Goal: Information Seeking & Learning: Learn about a topic

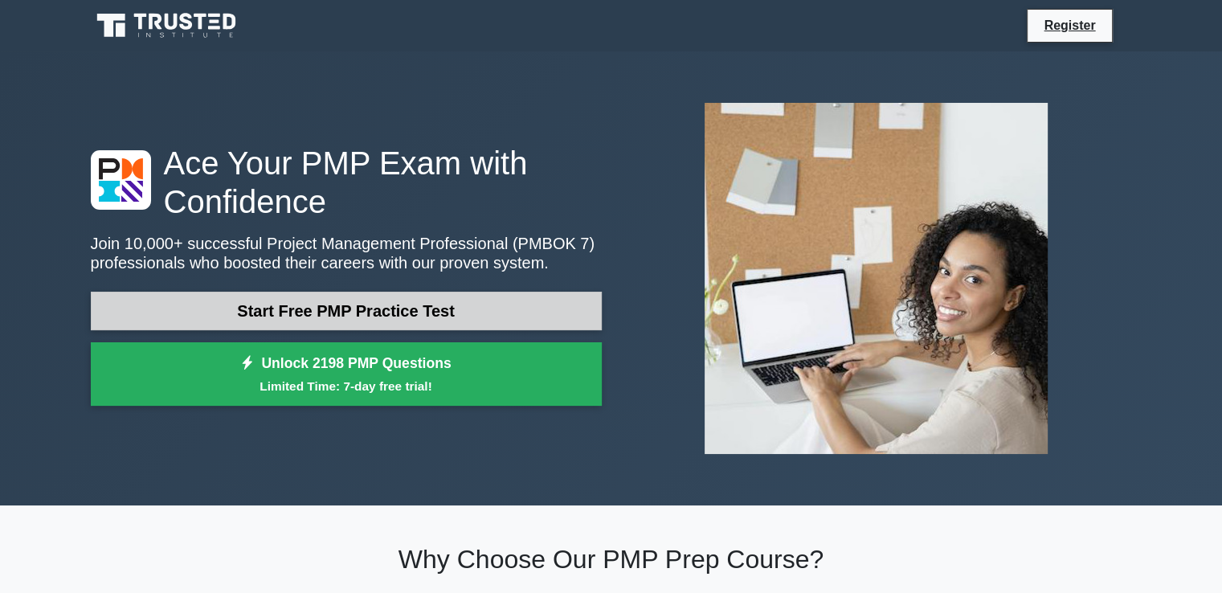
click at [349, 314] on link "Start Free PMP Practice Test" at bounding box center [346, 311] width 511 height 39
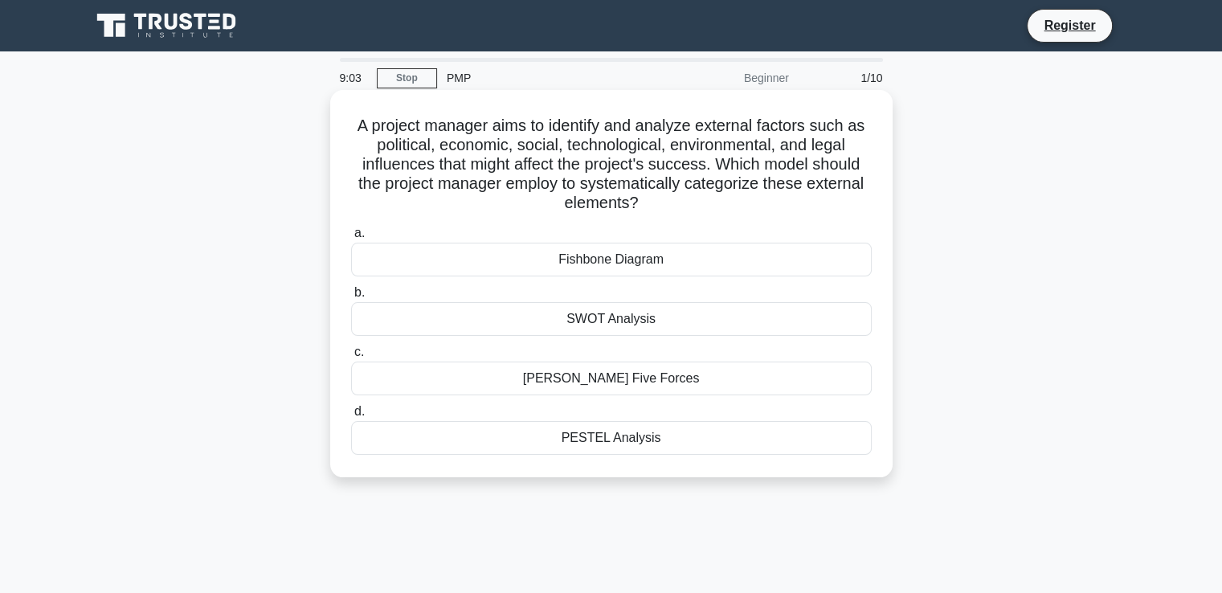
click at [594, 317] on div "SWOT Analysis" at bounding box center [611, 319] width 521 height 34
click at [351, 298] on input "b. SWOT Analysis" at bounding box center [351, 293] width 0 height 10
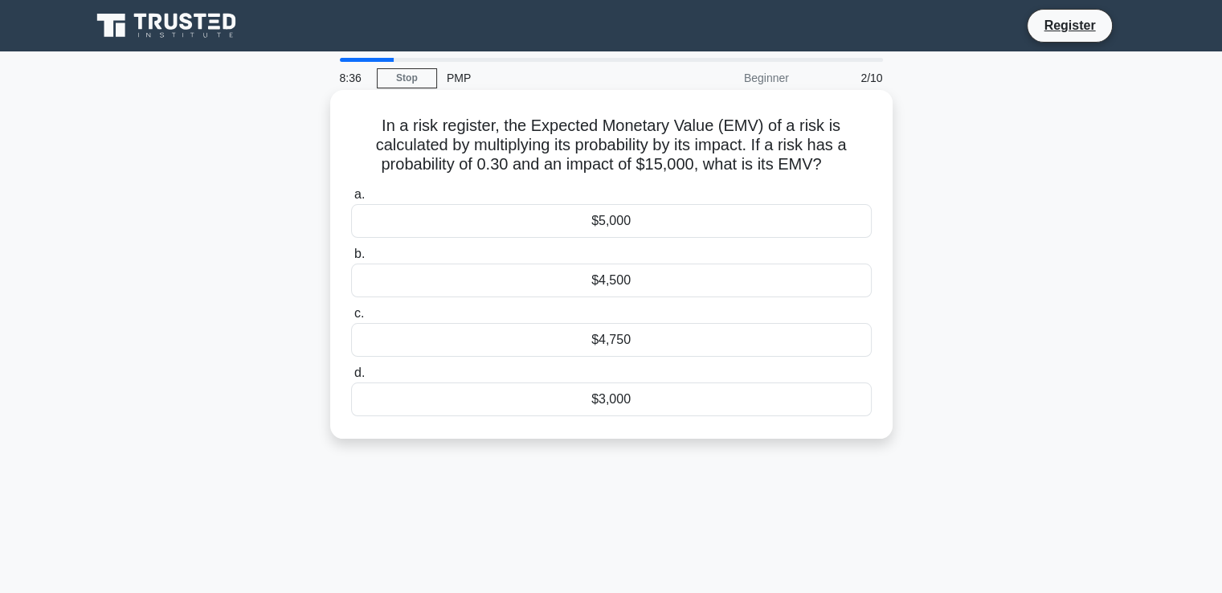
click at [657, 280] on div "$4,500" at bounding box center [611, 280] width 521 height 34
click at [351, 259] on input "b. $4,500" at bounding box center [351, 254] width 0 height 10
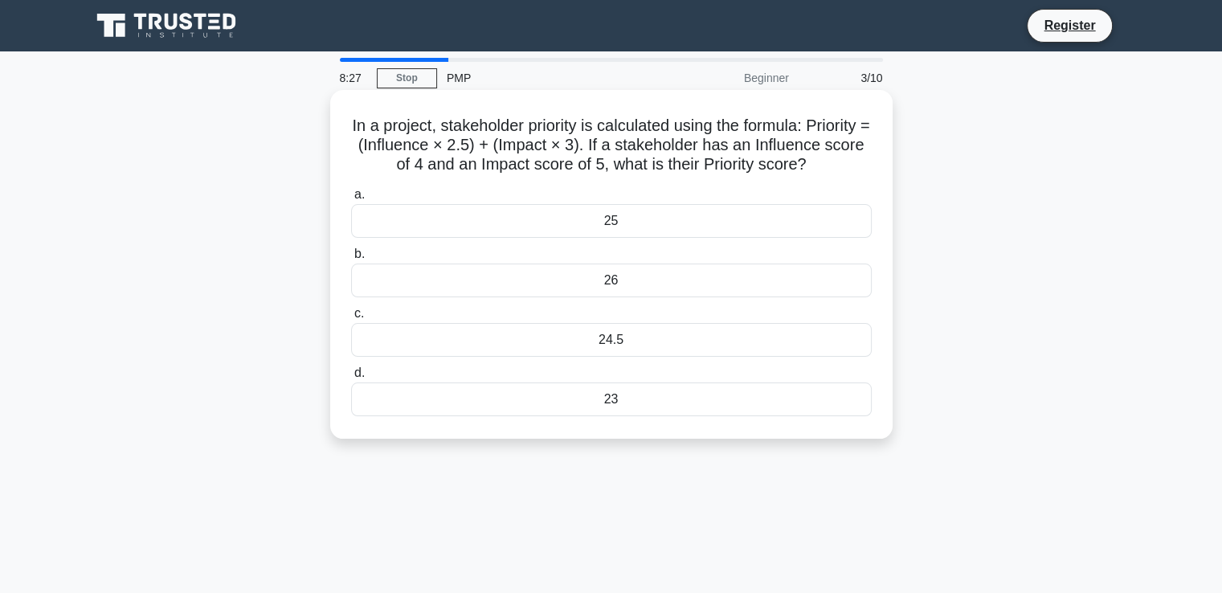
click at [657, 236] on div "25" at bounding box center [611, 221] width 521 height 34
click at [351, 200] on input "a. 25" at bounding box center [351, 195] width 0 height 10
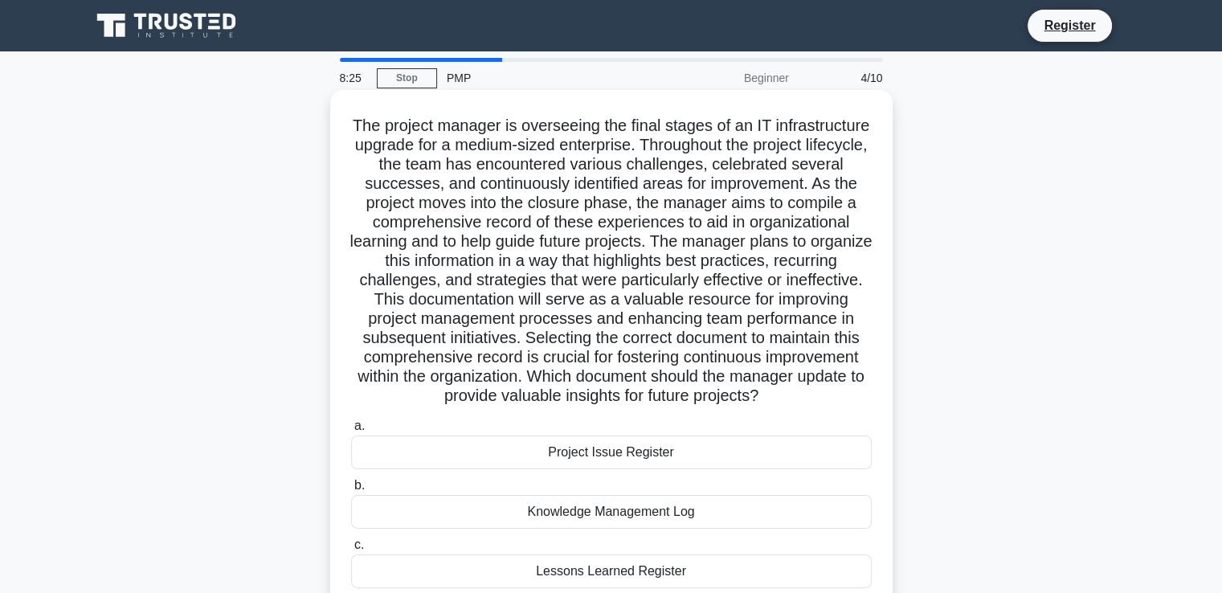
click at [669, 454] on label "a. Project Issue Register" at bounding box center [611, 442] width 521 height 53
click at [351, 431] on input "a. Project Issue Register" at bounding box center [351, 426] width 0 height 10
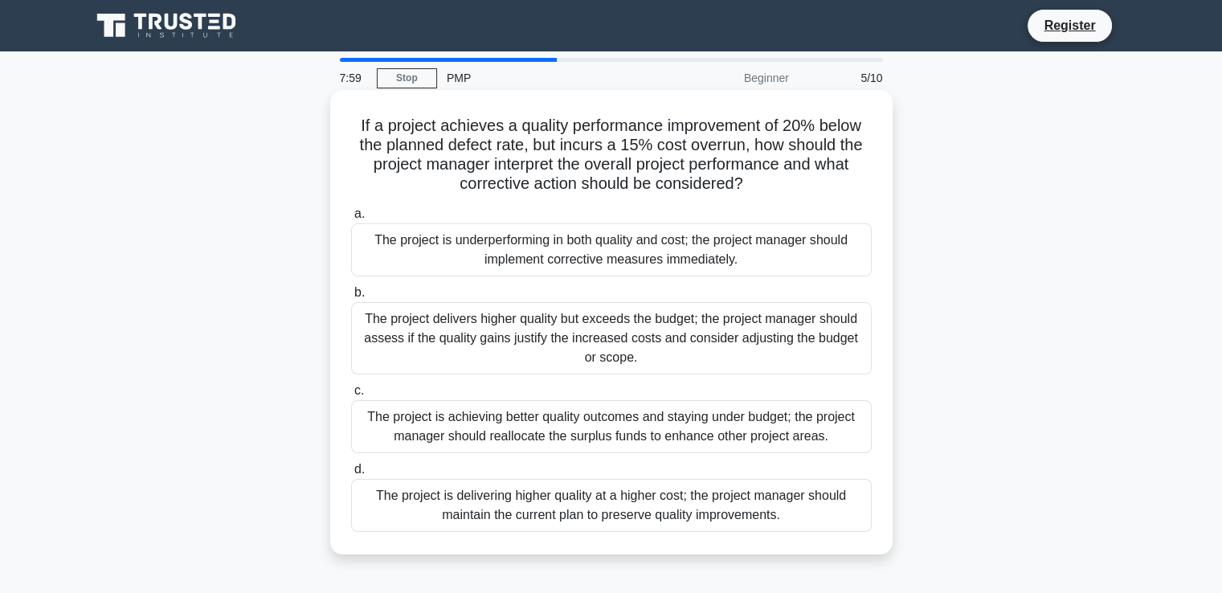
click at [575, 260] on div "The project is underperforming in both quality and cost; the project manager sh…" at bounding box center [611, 249] width 521 height 53
click at [351, 219] on input "a. The project is underperforming in both quality and cost; the project manager…" at bounding box center [351, 214] width 0 height 10
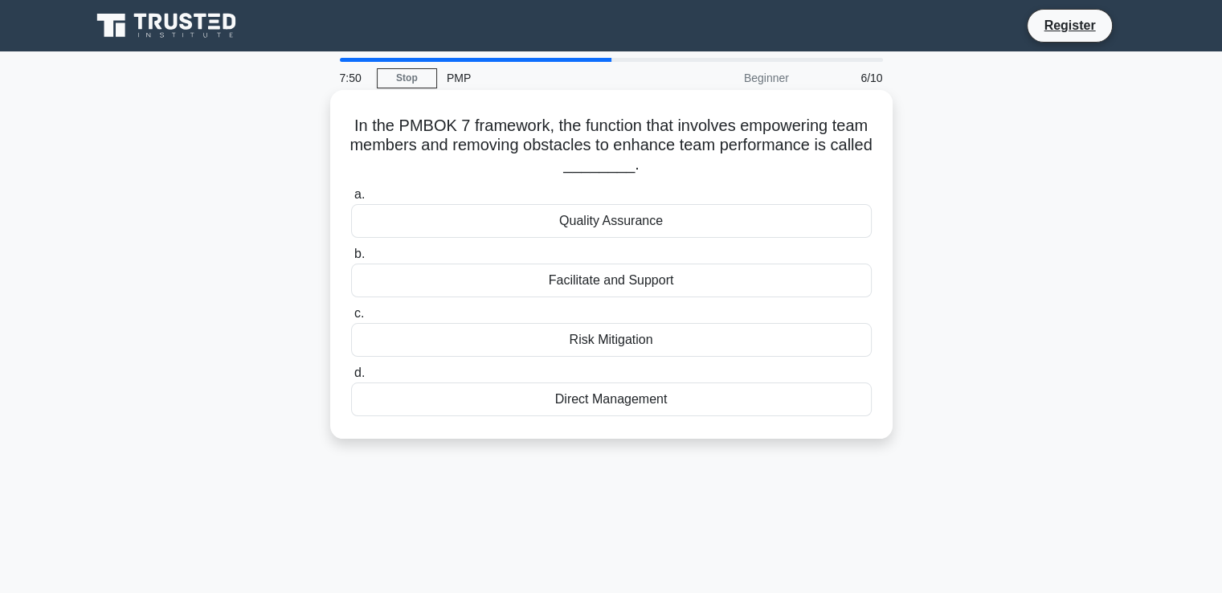
click at [562, 397] on div "Direct Management" at bounding box center [611, 399] width 521 height 34
click at [351, 378] on input "d. Direct Management" at bounding box center [351, 373] width 0 height 10
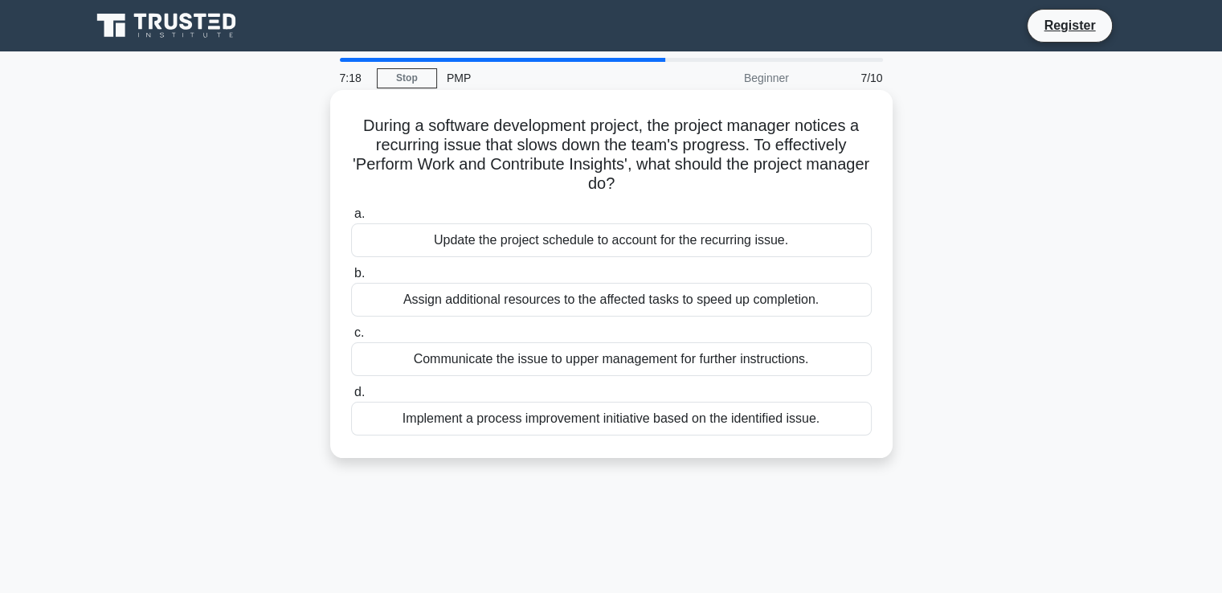
click at [570, 420] on div "Implement a process improvement initiative based on the identified issue." at bounding box center [611, 419] width 521 height 34
click at [351, 398] on input "d. Implement a process improvement initiative based on the identified issue." at bounding box center [351, 392] width 0 height 10
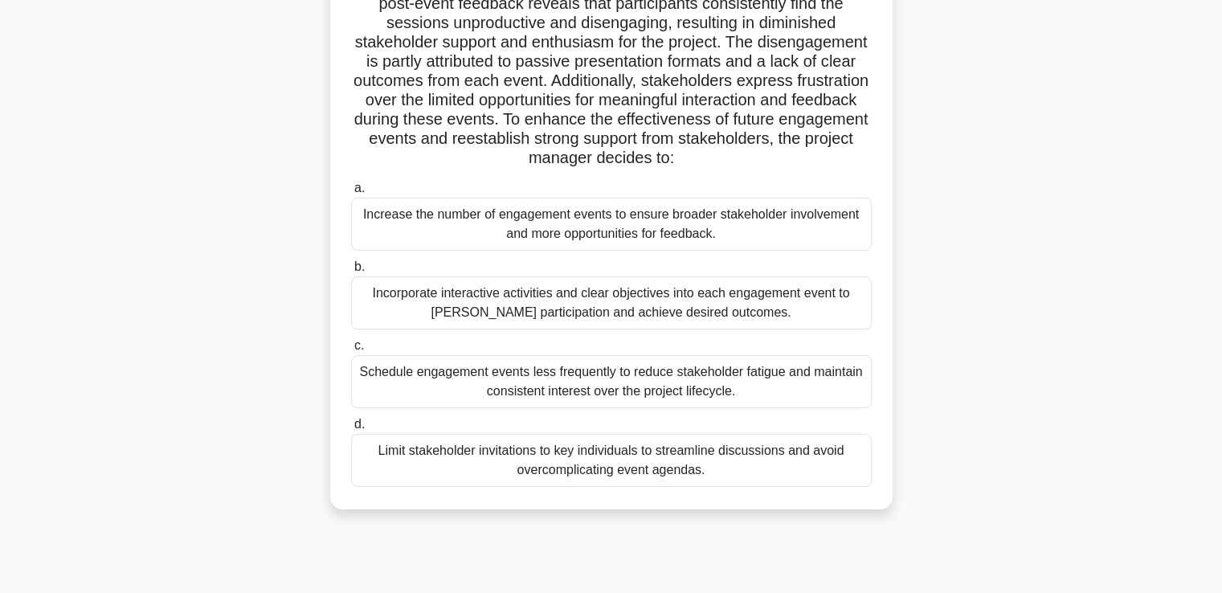
click at [573, 383] on div "Schedule engagement events less frequently to reduce stakeholder fatigue and ma…" at bounding box center [611, 381] width 521 height 53
click at [351, 351] on input "c. Schedule engagement events less frequently to reduce stakeholder fatigue and…" at bounding box center [351, 346] width 0 height 10
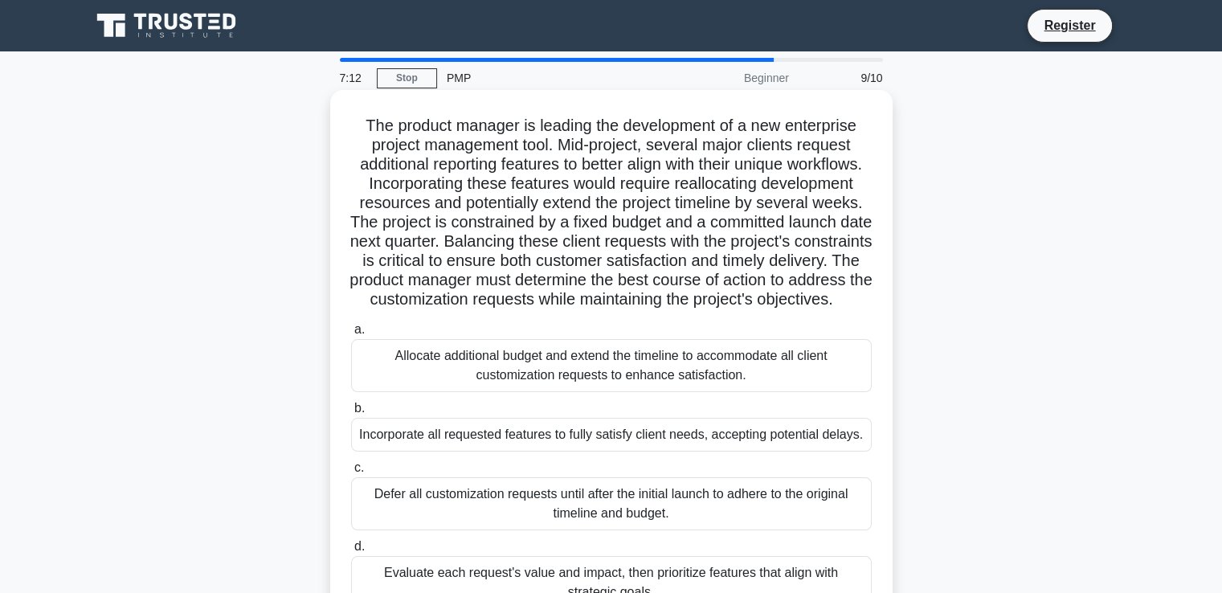
click at [574, 386] on div "Allocate additional budget and extend the timeline to accommodate all client cu…" at bounding box center [611, 365] width 521 height 53
click at [351, 335] on input "a. Allocate additional budget and extend the timeline to accommodate all client…" at bounding box center [351, 330] width 0 height 10
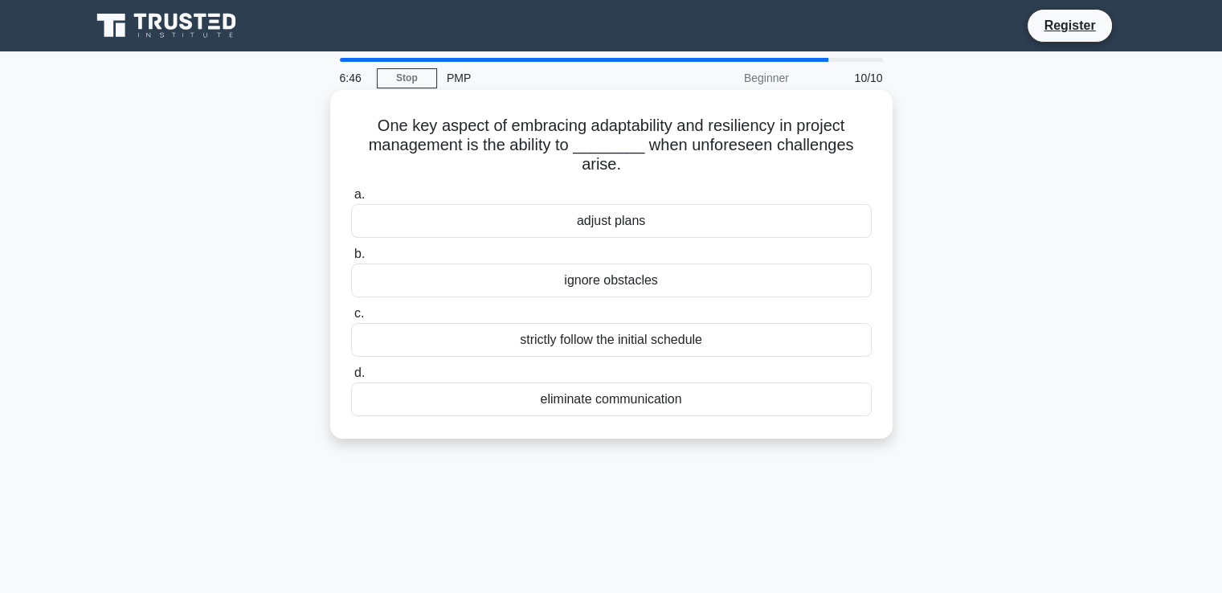
click at [591, 233] on div "adjust plans" at bounding box center [611, 221] width 521 height 34
click at [351, 200] on input "a. adjust plans" at bounding box center [351, 195] width 0 height 10
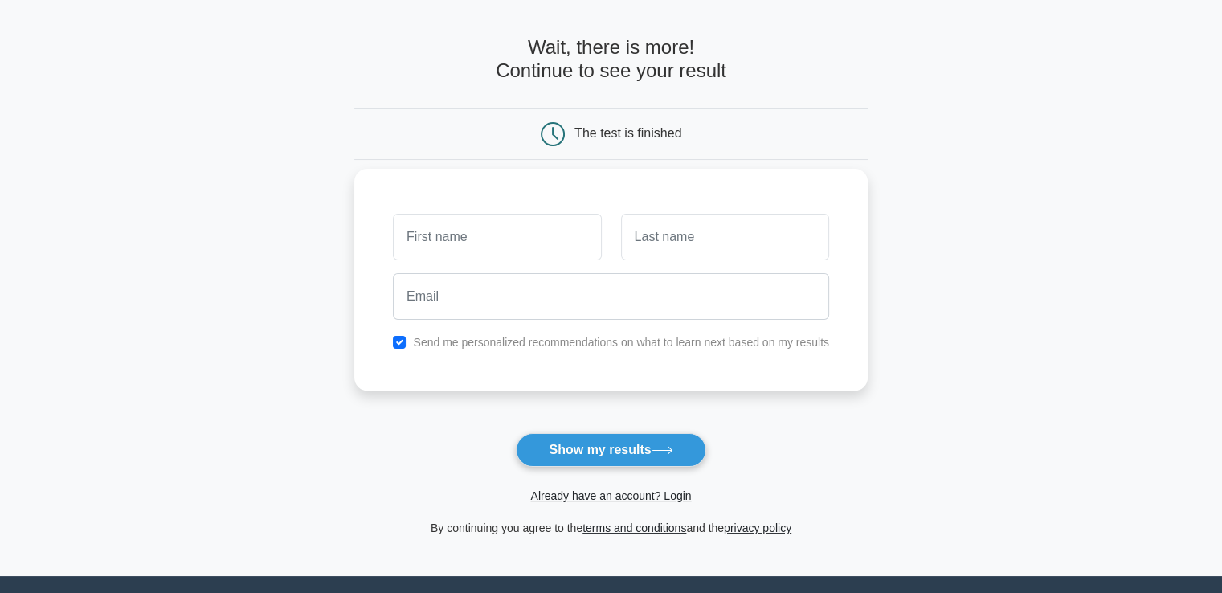
scroll to position [80, 0]
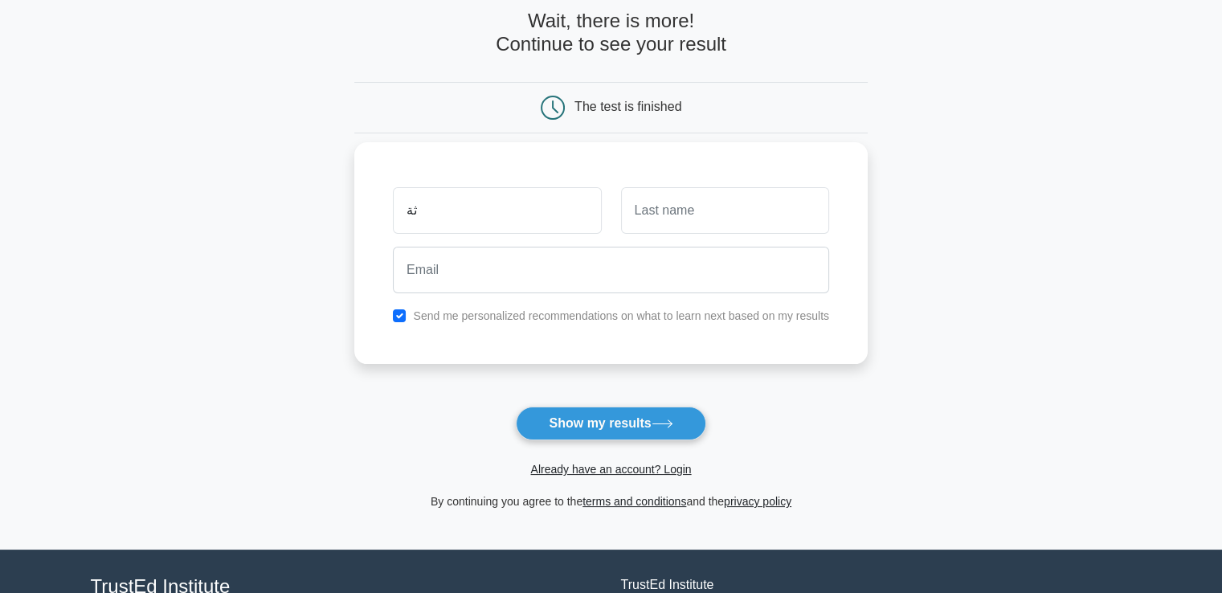
type input "ث"
type input "emad"
click at [666, 216] on input "text" at bounding box center [725, 210] width 208 height 47
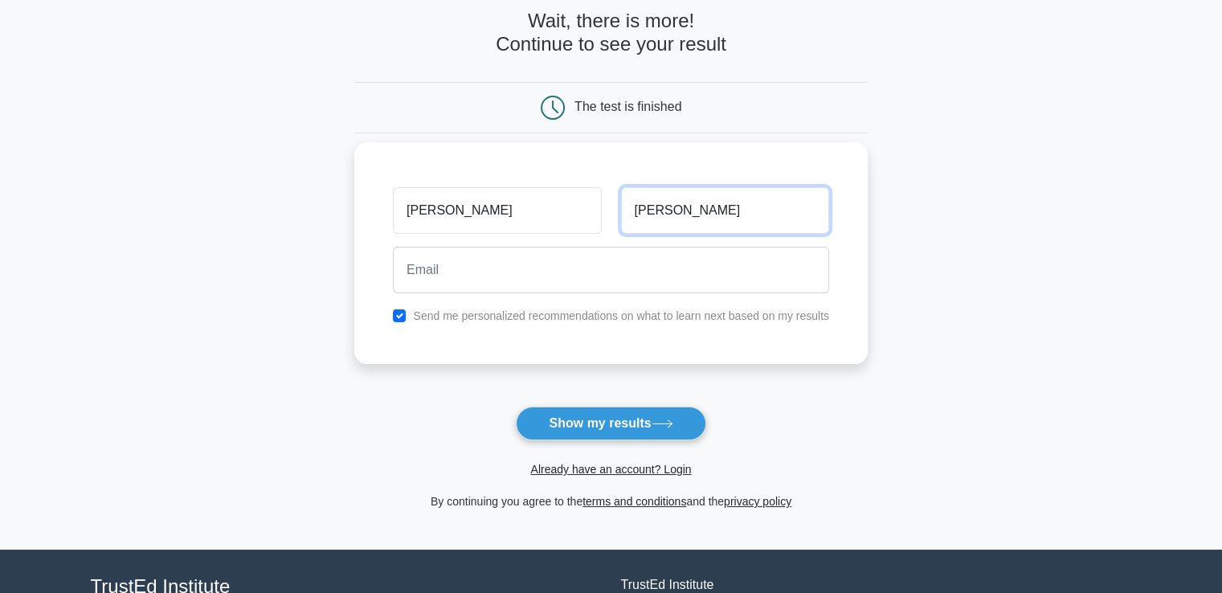
type input "mohamed"
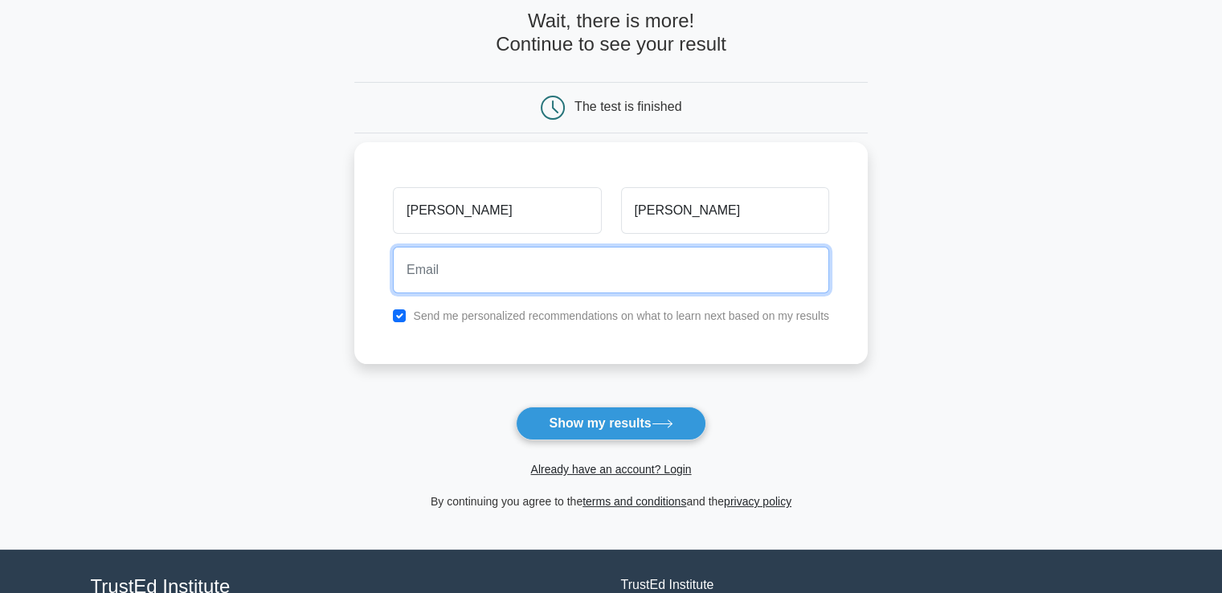
click at [591, 268] on input "email" at bounding box center [611, 270] width 436 height 47
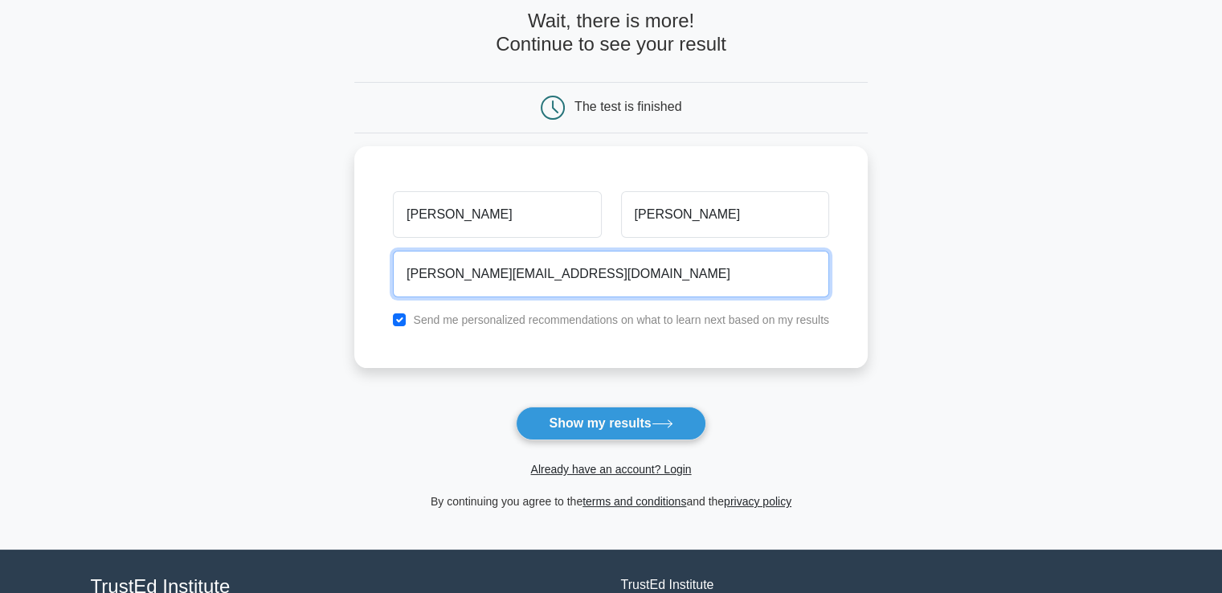
type input "emad.civil2004@gmail.com"
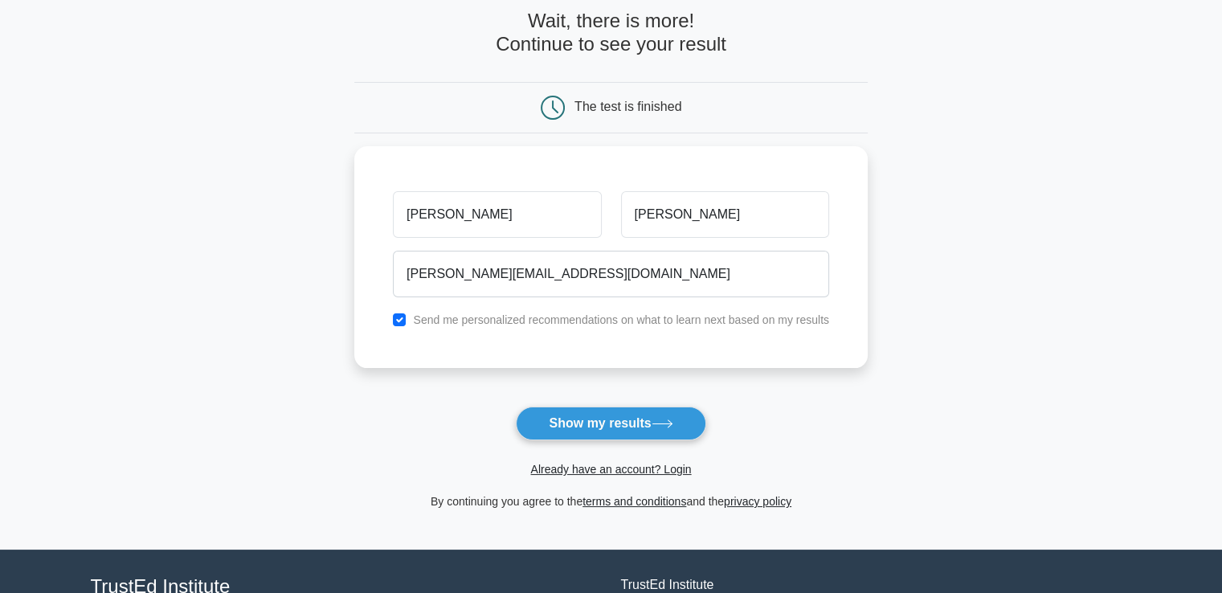
click at [613, 398] on form "Wait, there is more! Continue to see your result The test is finished emad moha…" at bounding box center [610, 260] width 513 height 501
click at [616, 414] on button "Show my results" at bounding box center [611, 423] width 190 height 34
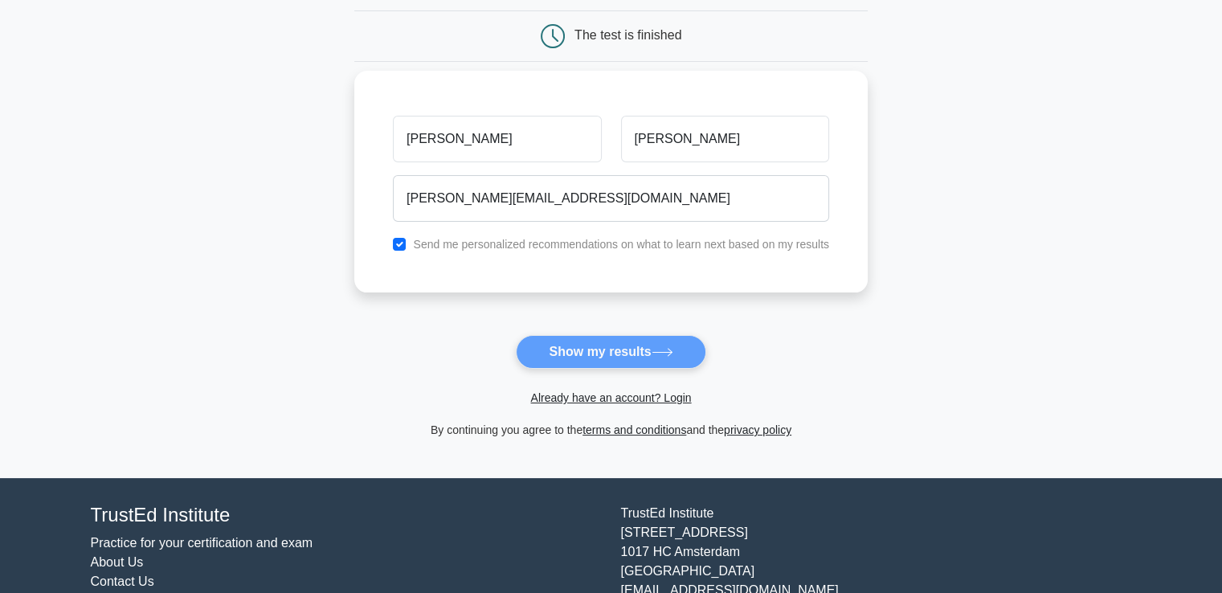
scroll to position [214, 0]
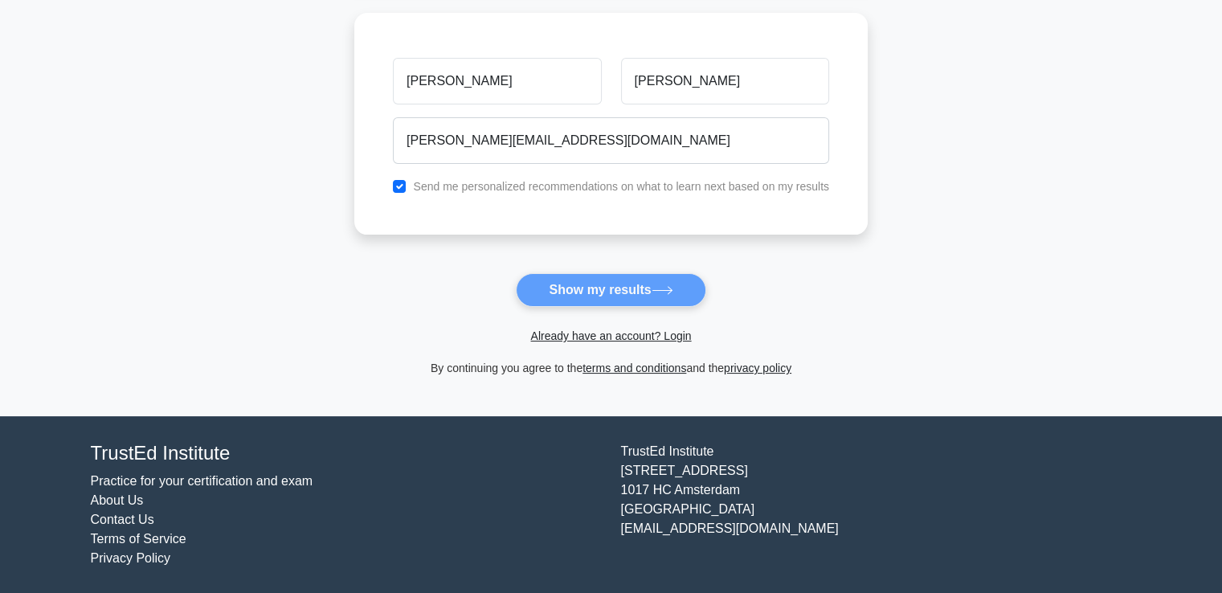
click at [553, 293] on form "Wait, there is more! Continue to see your result The test is finished emad moha…" at bounding box center [610, 126] width 513 height 501
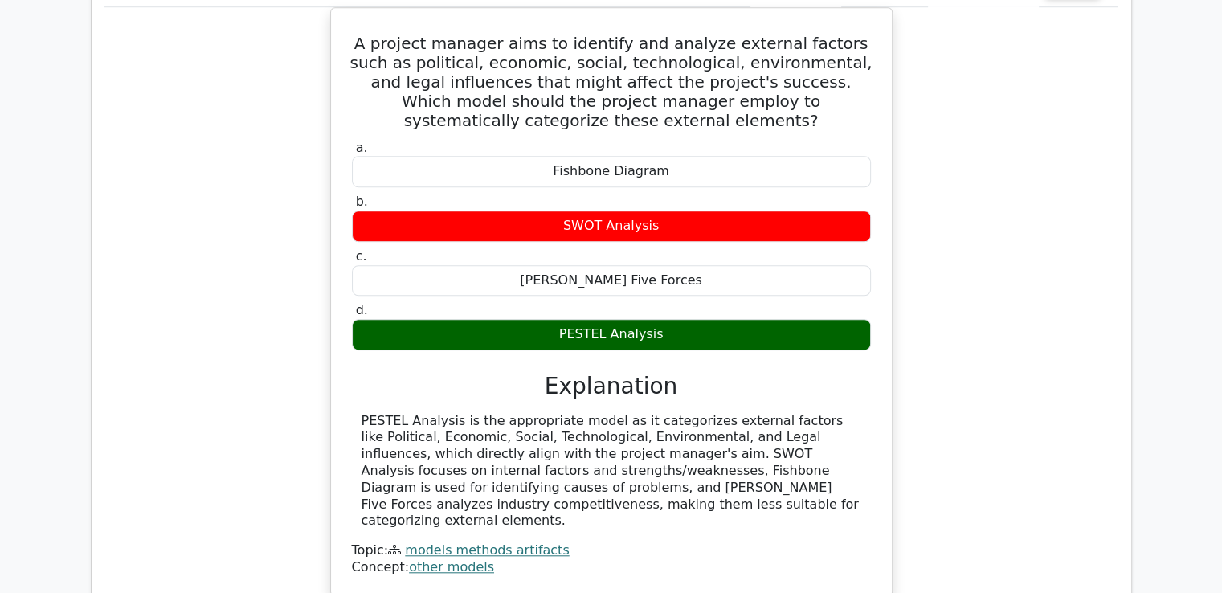
scroll to position [1366, 0]
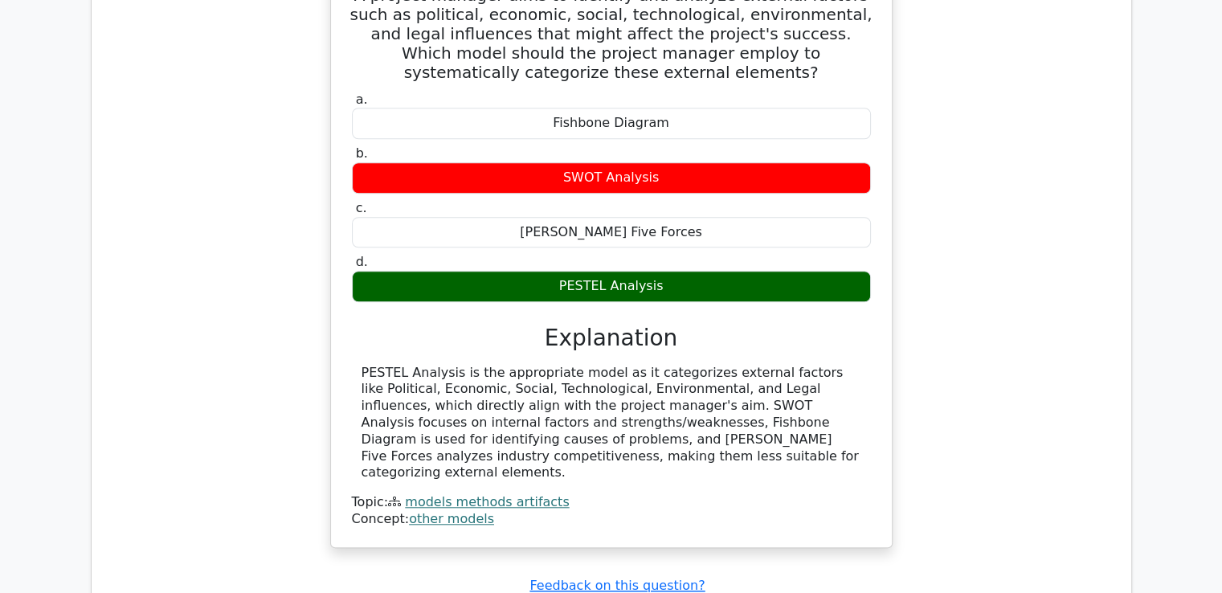
click at [533, 271] on div "PESTEL Analysis" at bounding box center [611, 286] width 519 height 31
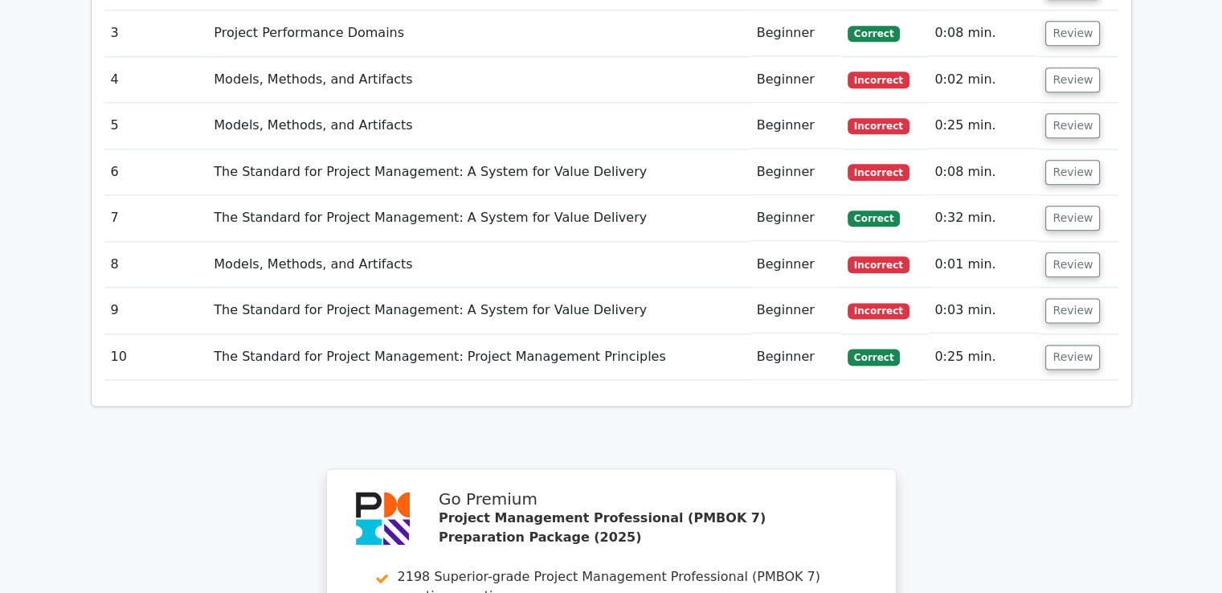
scroll to position [2089, 0]
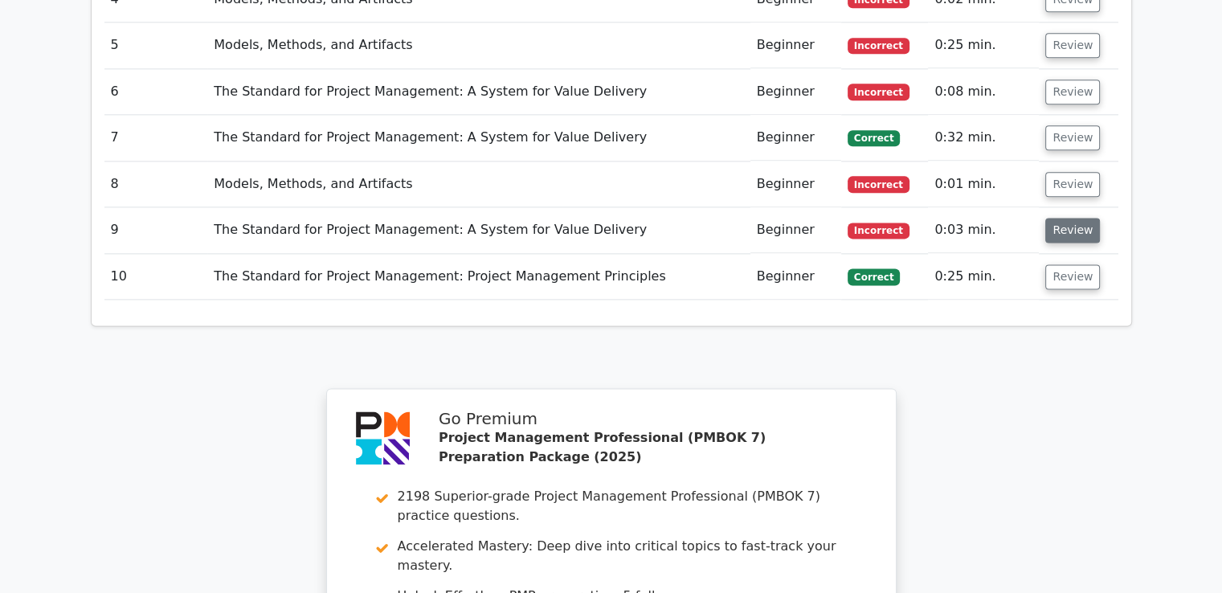
click at [1056, 218] on button "Review" at bounding box center [1072, 230] width 55 height 25
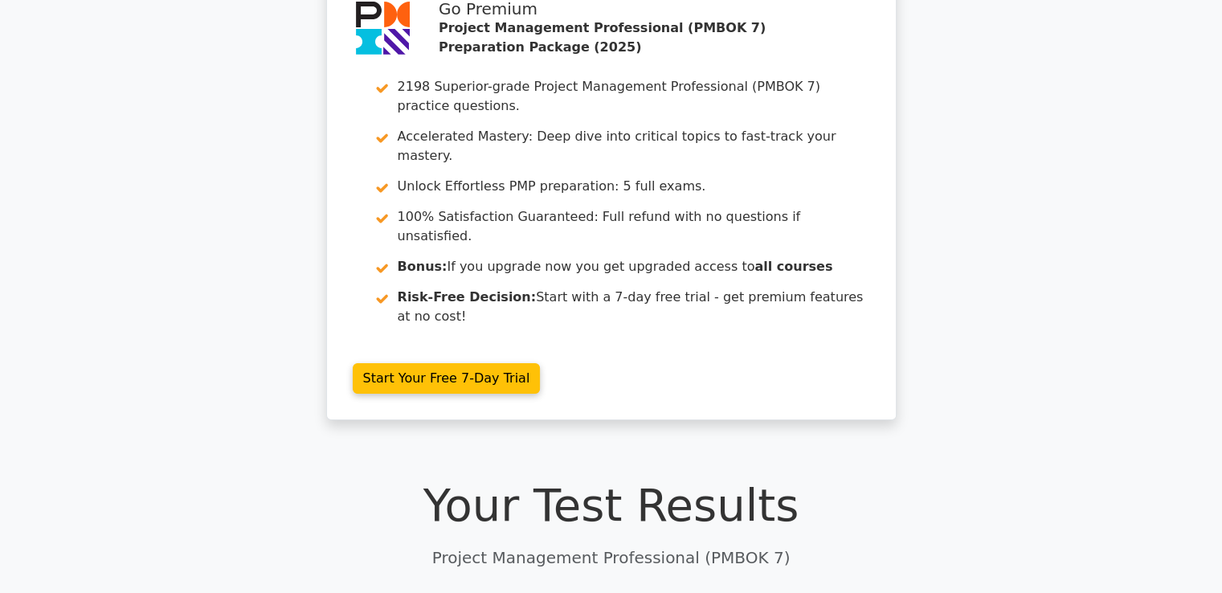
scroll to position [0, 0]
